Goal: Find specific page/section: Find specific page/section

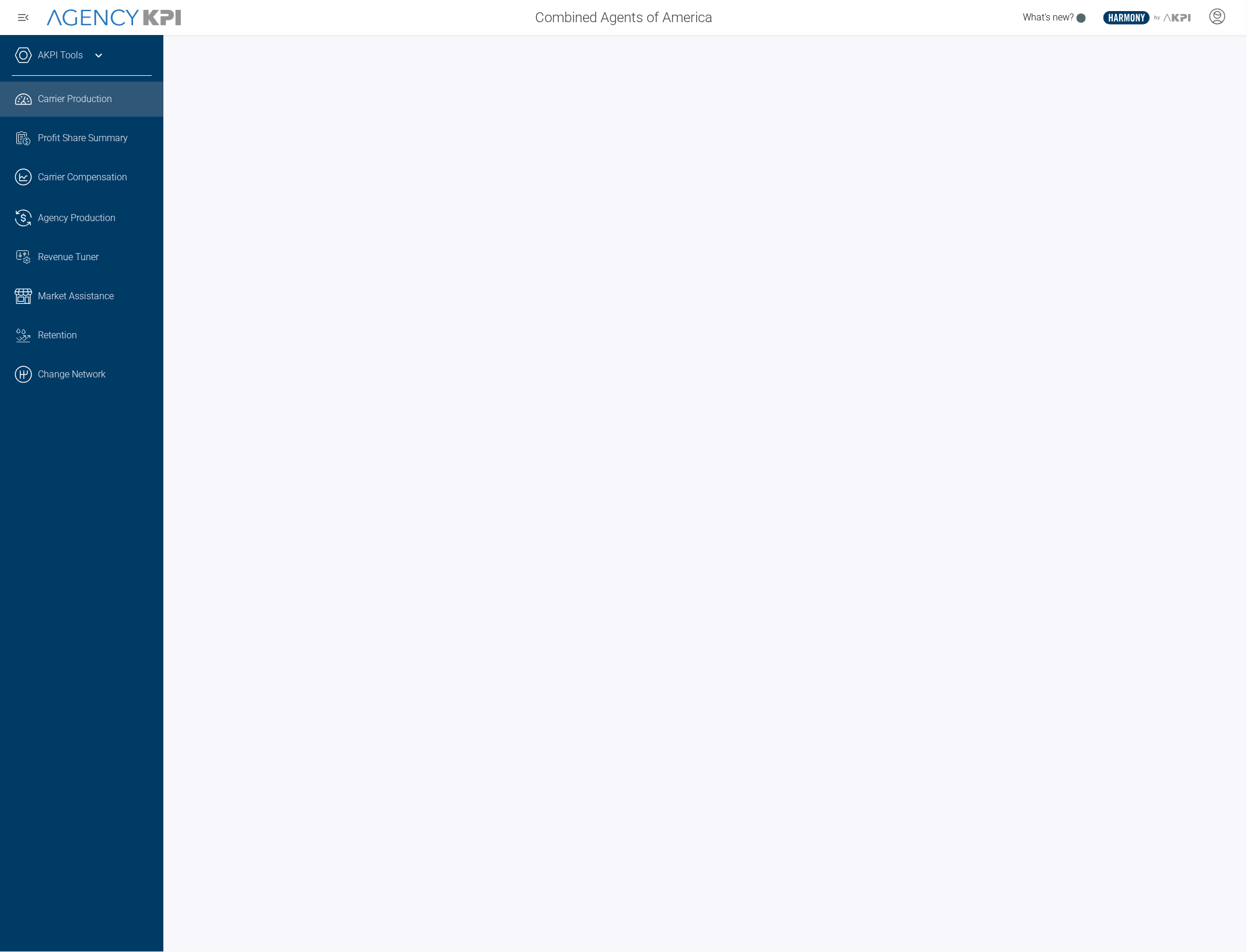
click at [42, 97] on span "Carrier Production" at bounding box center [75, 99] width 74 height 14
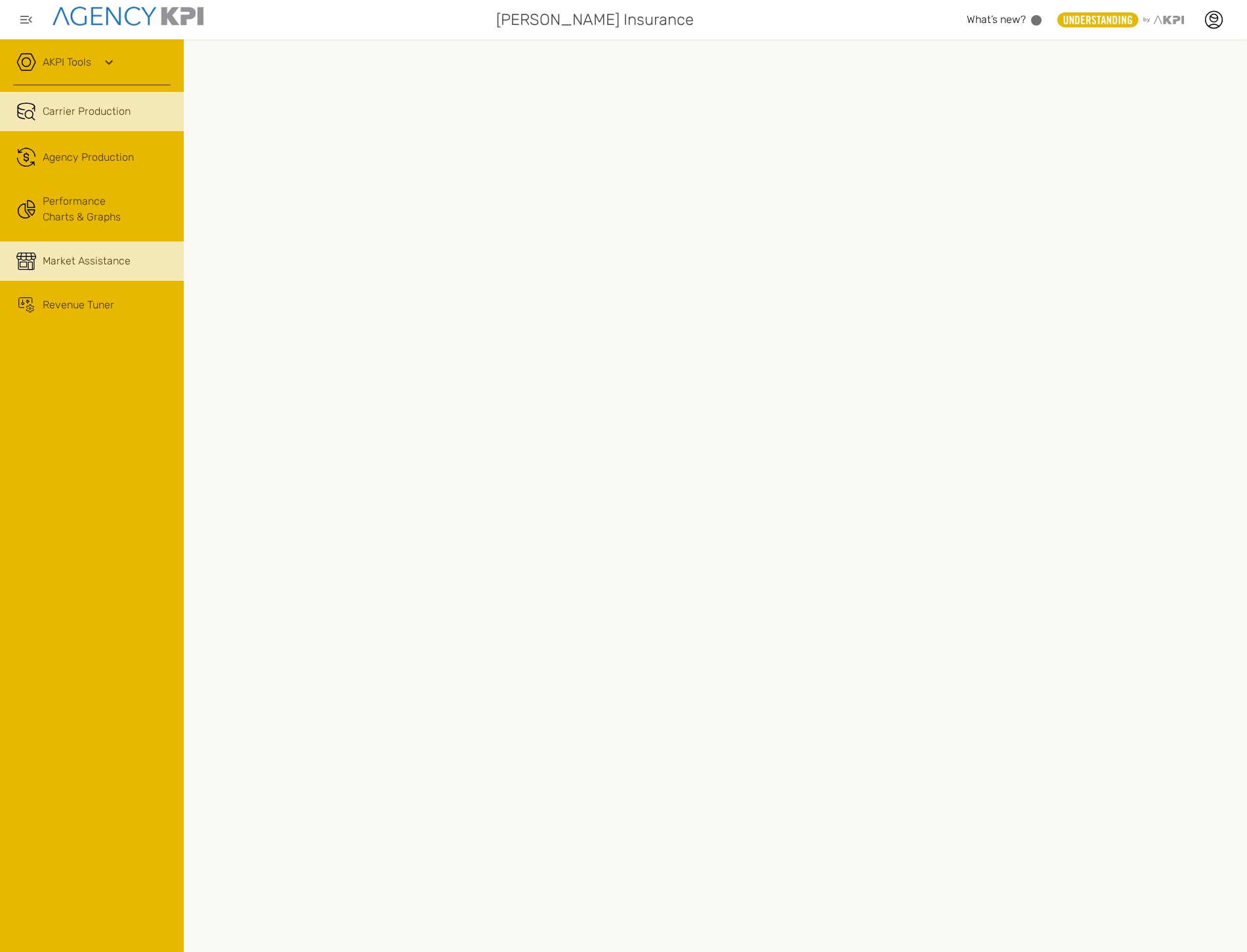
click at [81, 276] on link "Market Assistance" at bounding box center [92, 261] width 184 height 39
